Goal: Check status: Check status

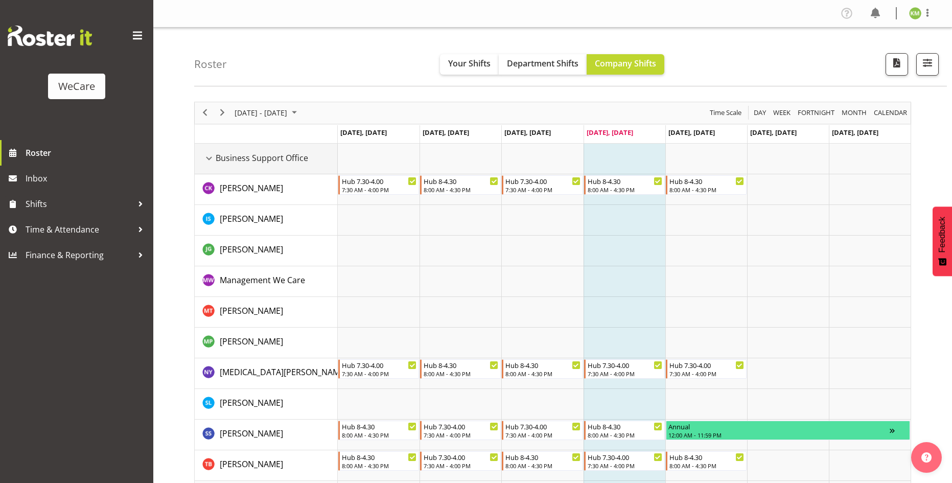
click at [209, 154] on div "Business Support Office resource" at bounding box center [208, 158] width 13 height 13
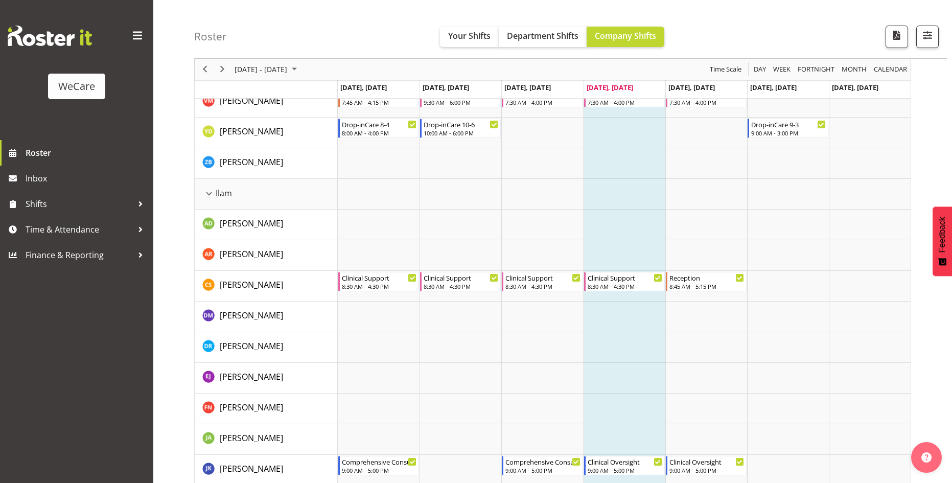
scroll to position [716, 0]
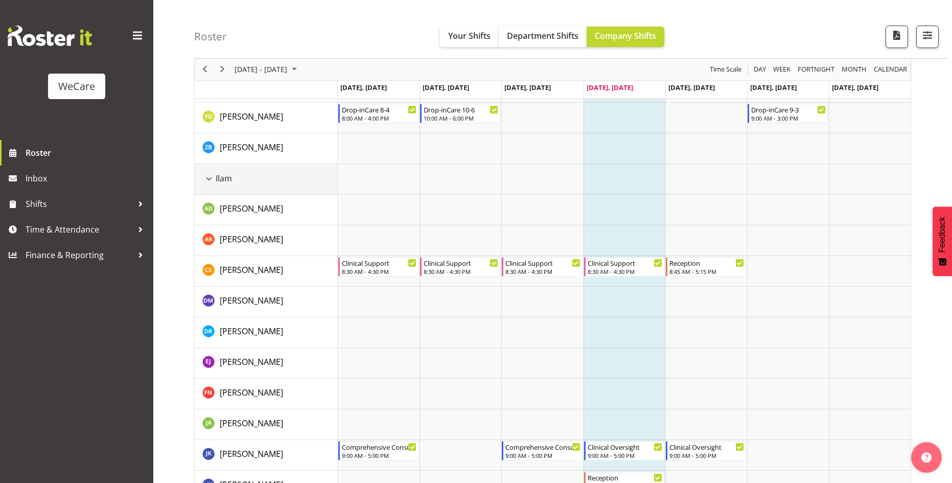
click at [214, 180] on div "Ilam resource" at bounding box center [208, 178] width 13 height 13
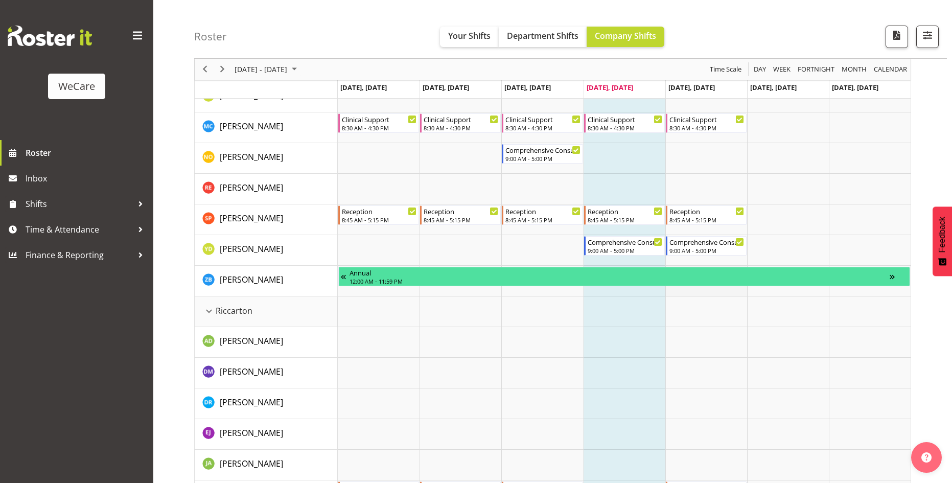
scroll to position [1022, 0]
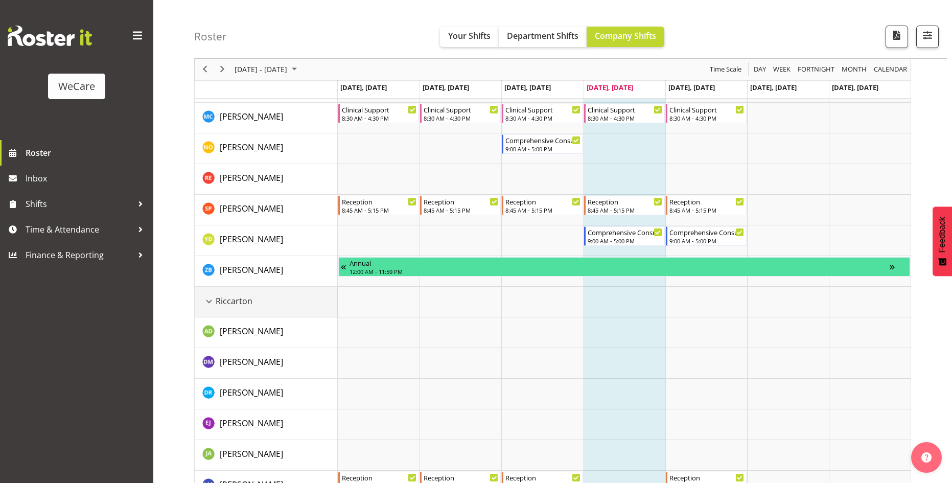
click at [206, 300] on div "Riccarton resource" at bounding box center [208, 301] width 13 height 13
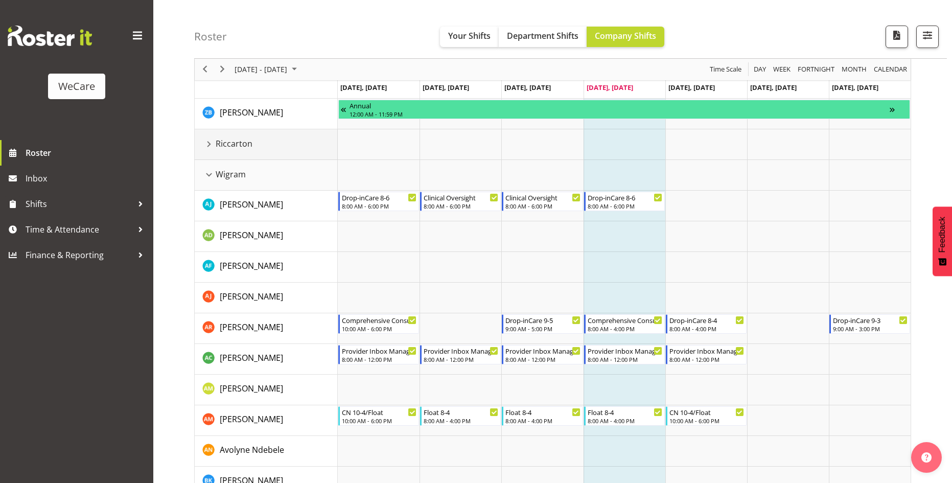
scroll to position [1227, 0]
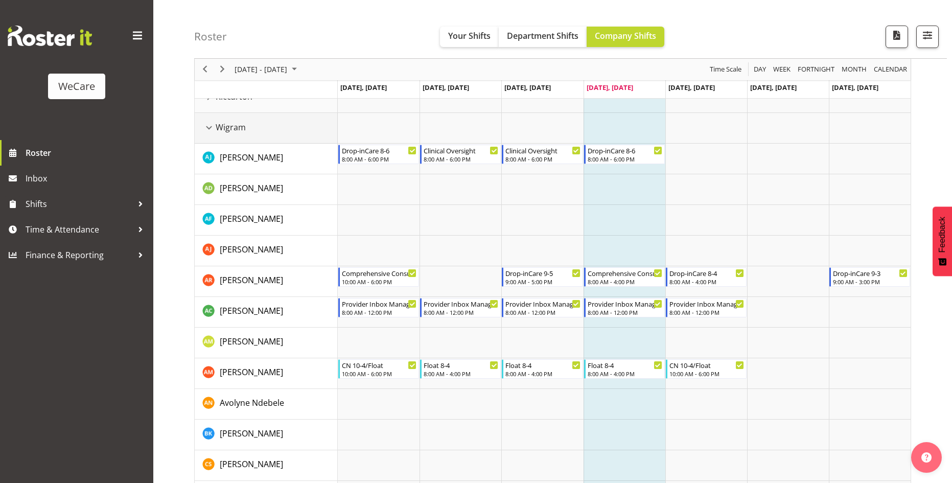
click at [208, 131] on div "Wigram resource" at bounding box center [208, 127] width 13 height 13
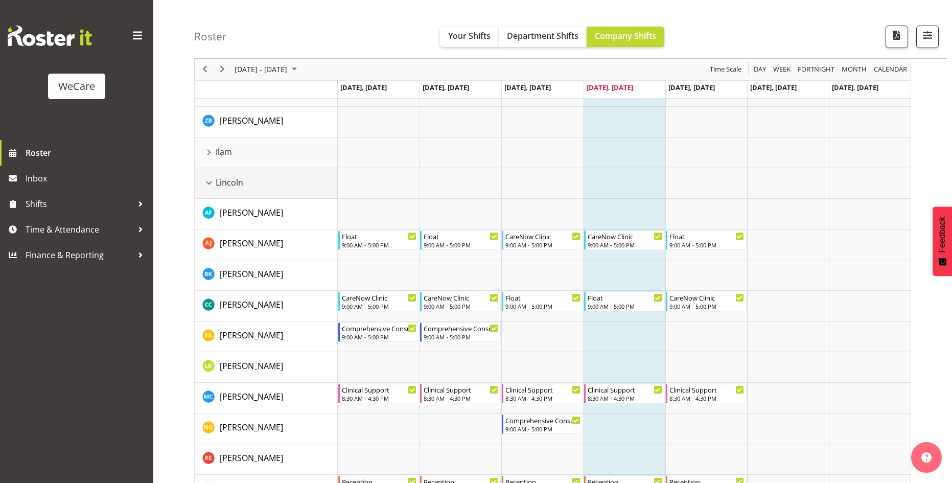
click at [208, 181] on div "Lincoln resource" at bounding box center [208, 182] width 13 height 13
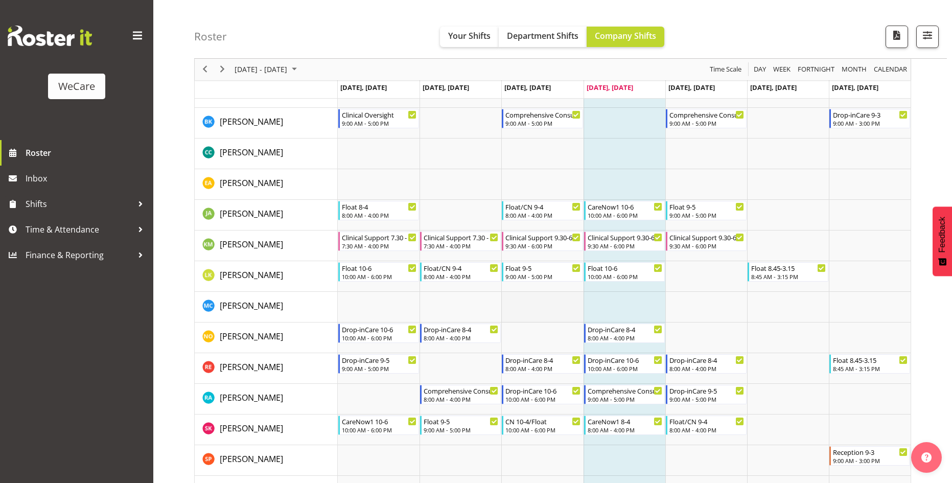
scroll to position [256, 0]
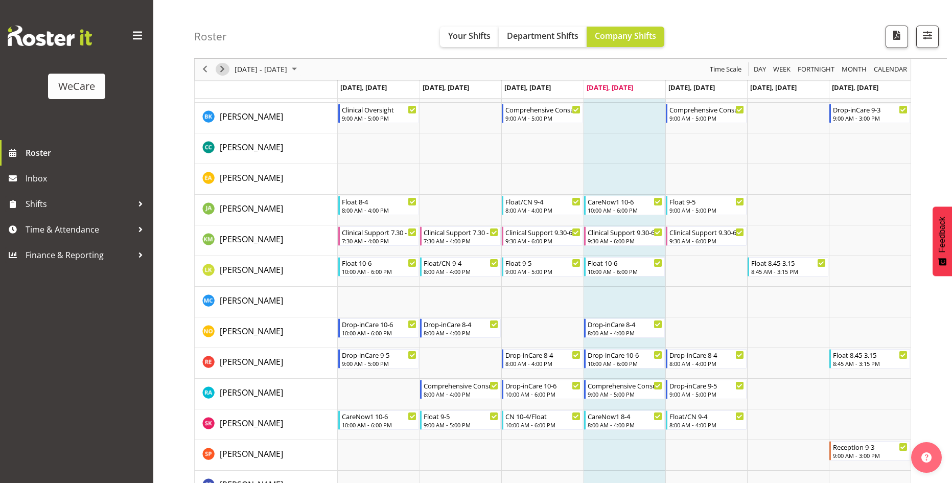
drag, startPoint x: 226, startPoint y: 71, endPoint x: 223, endPoint y: 81, distance: 11.2
click at [226, 71] on span "Next" at bounding box center [222, 69] width 12 height 13
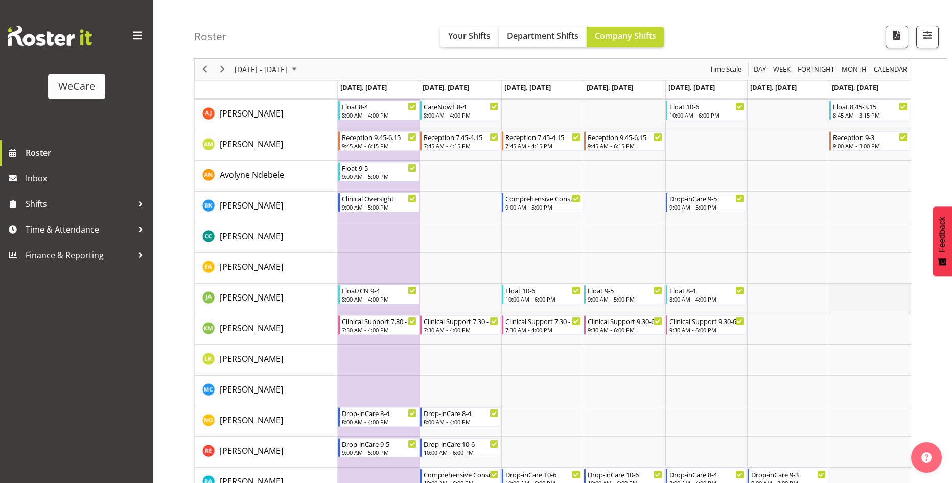
scroll to position [613, 0]
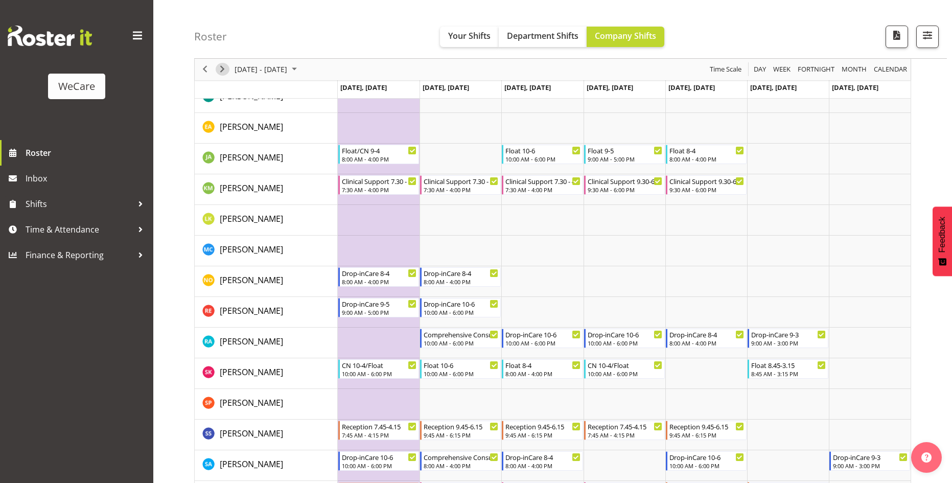
click at [225, 73] on span "Next" at bounding box center [222, 69] width 12 height 13
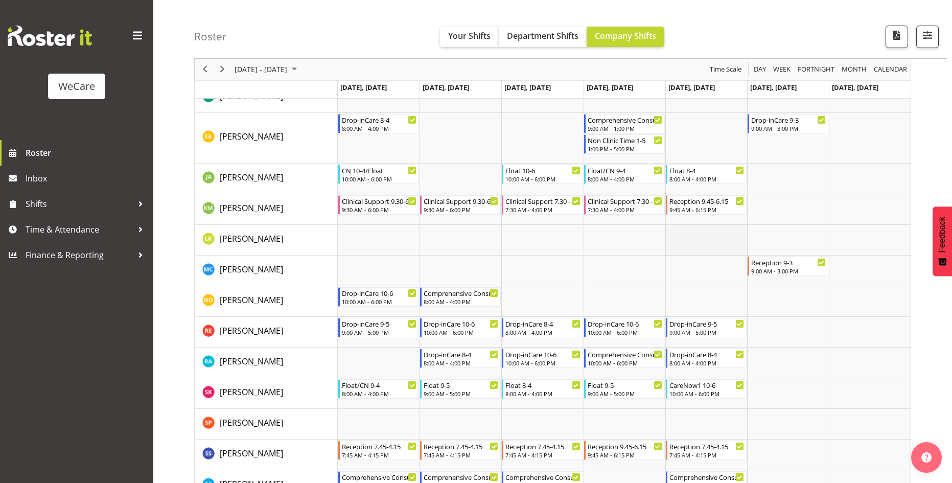
scroll to position [562, 0]
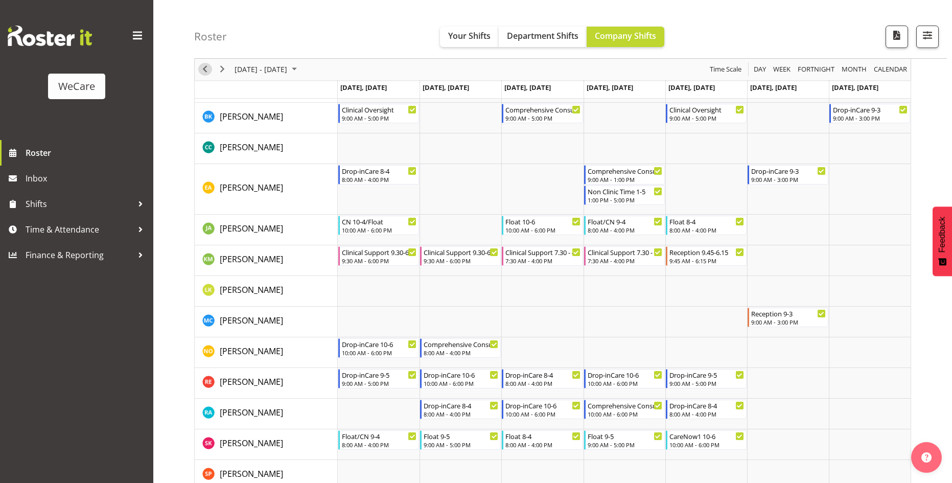
click at [210, 76] on div "previous period" at bounding box center [204, 69] width 17 height 21
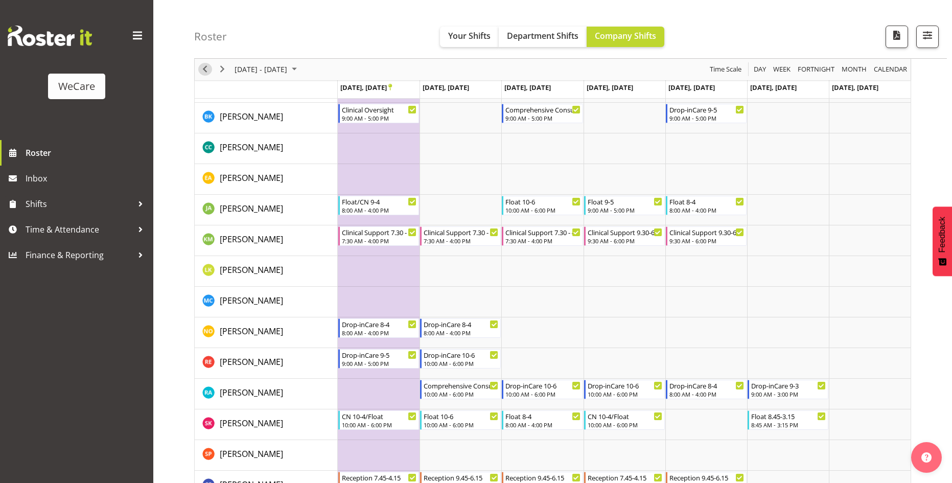
click at [207, 73] on span "Previous" at bounding box center [205, 69] width 12 height 13
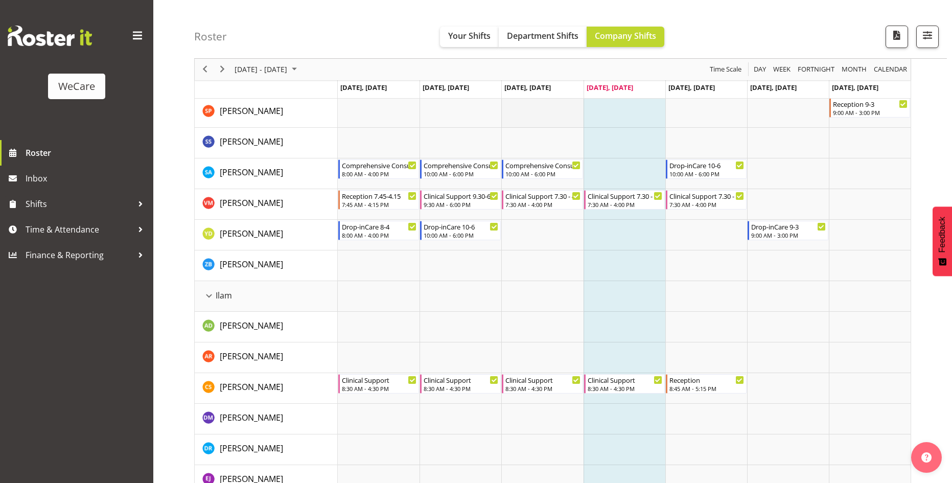
scroll to position [920, 0]
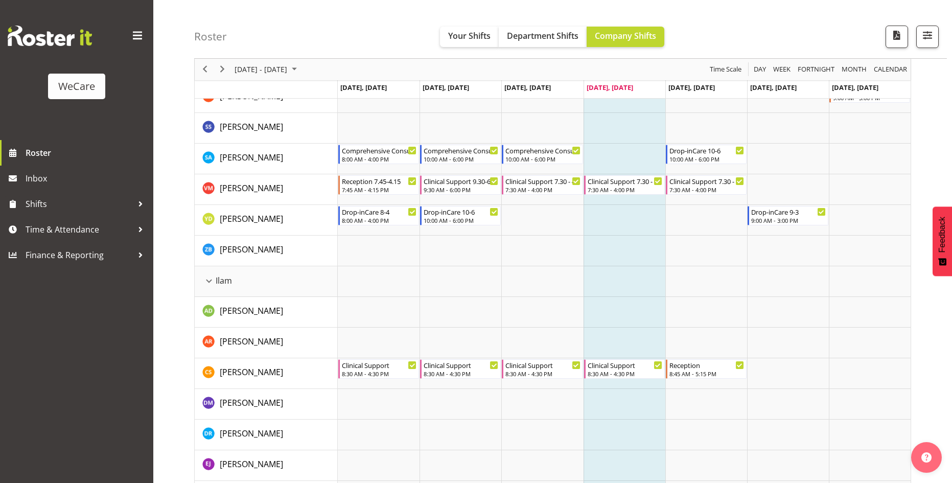
drag, startPoint x: 138, startPoint y: 383, endPoint x: 150, endPoint y: 383, distance: 12.3
click at [136, 386] on div "WeCare Roster Inbox Shifts Time & Attendance Finance & Reporting" at bounding box center [76, 241] width 153 height 483
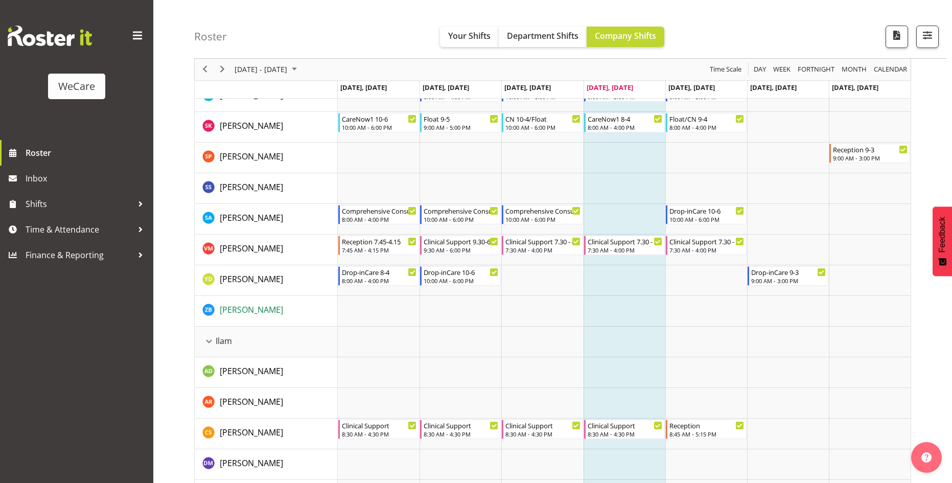
scroll to position [818, 0]
